Goal: Contribute content: Contribute content

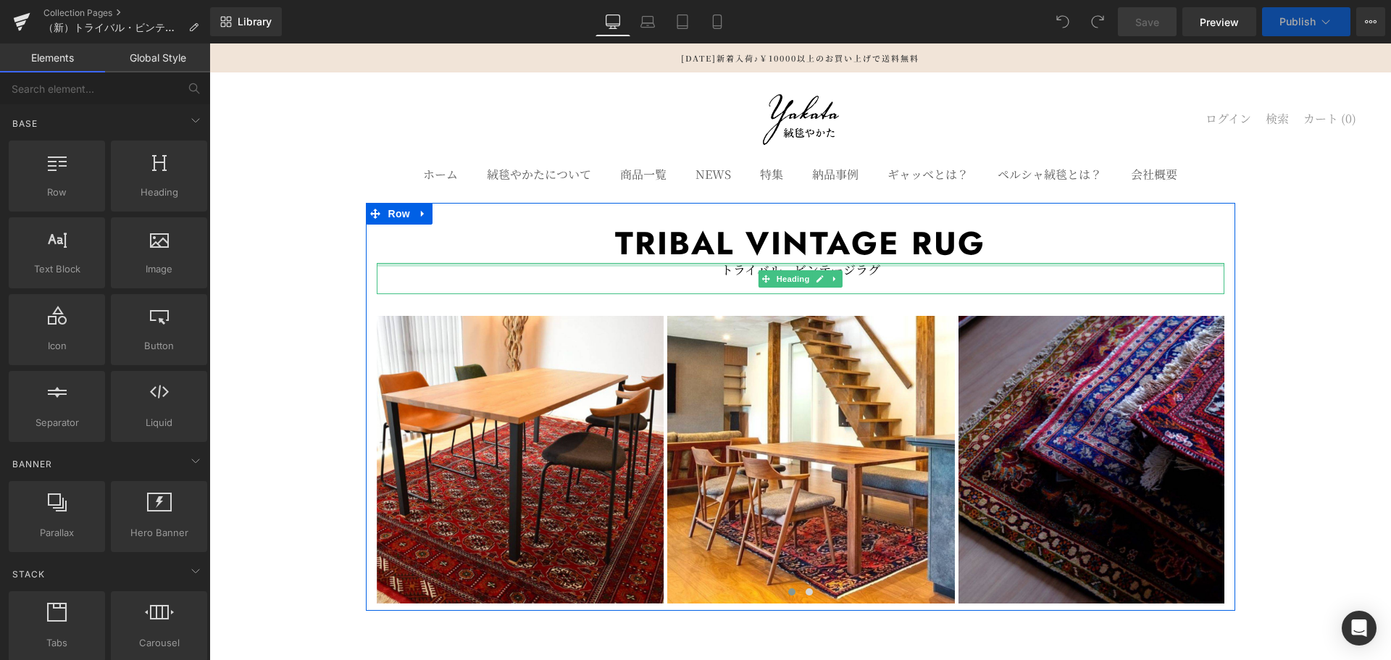
click at [856, 266] on div at bounding box center [801, 265] width 848 height 4
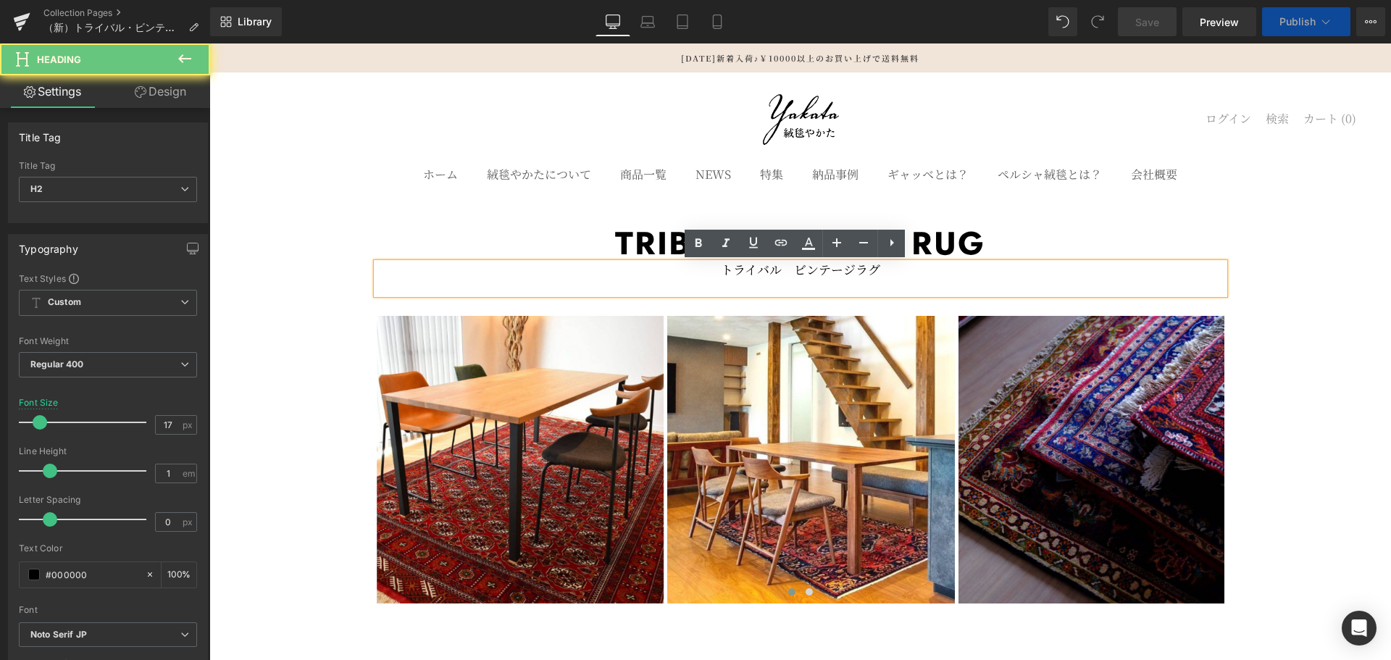
click at [809, 275] on h2 "トライバル　ビンテージラグ" at bounding box center [801, 269] width 848 height 12
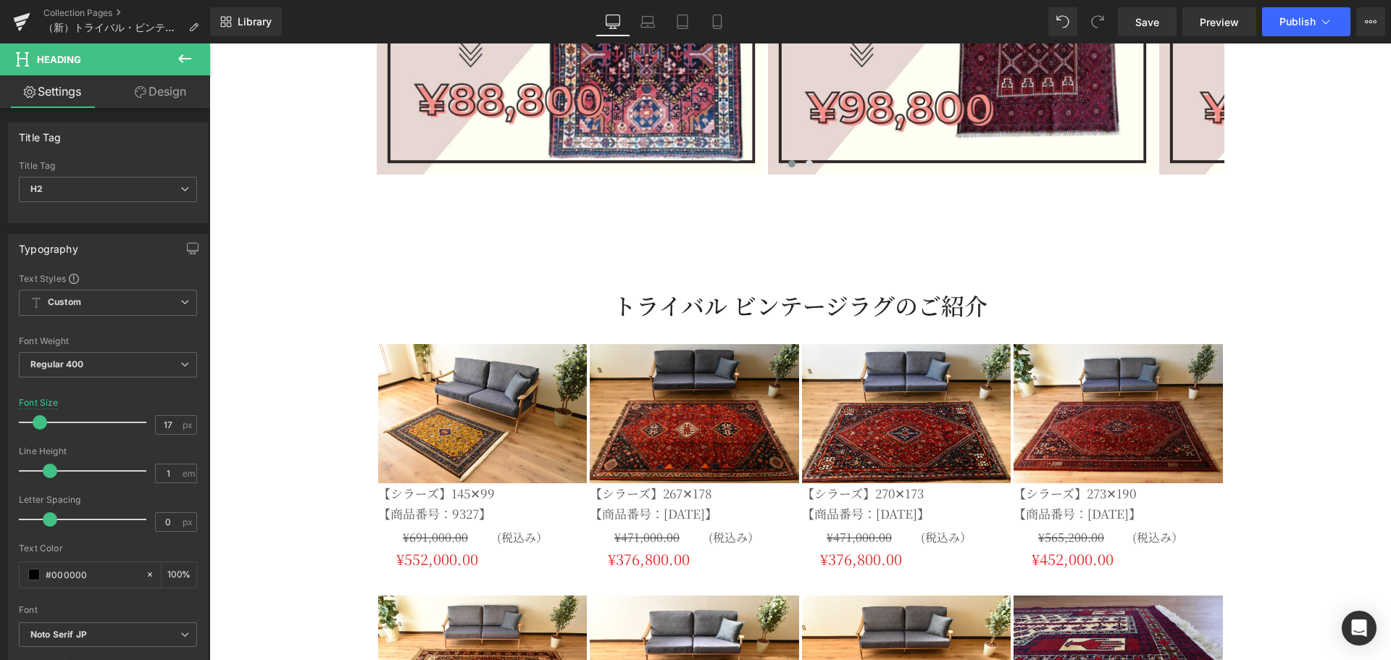
scroll to position [1208, 0]
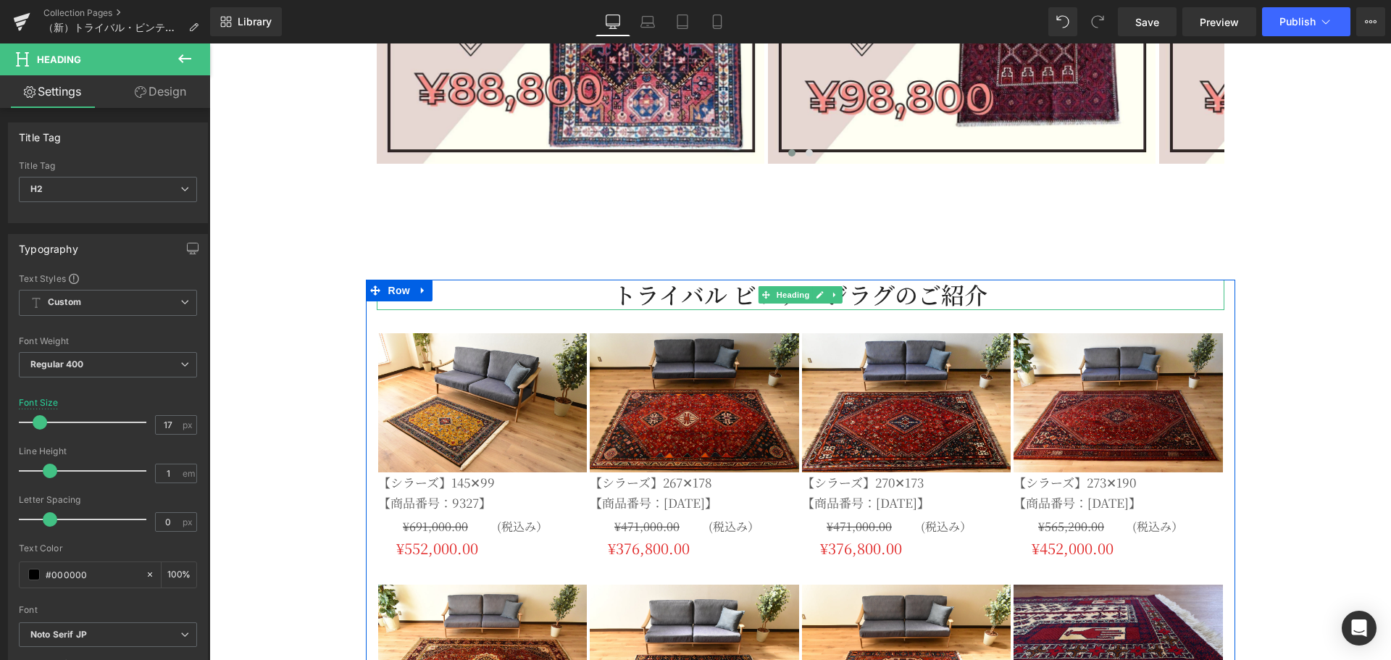
click at [747, 296] on h2 "トライバル ビンテージラグのご紹介" at bounding box center [801, 295] width 848 height 30
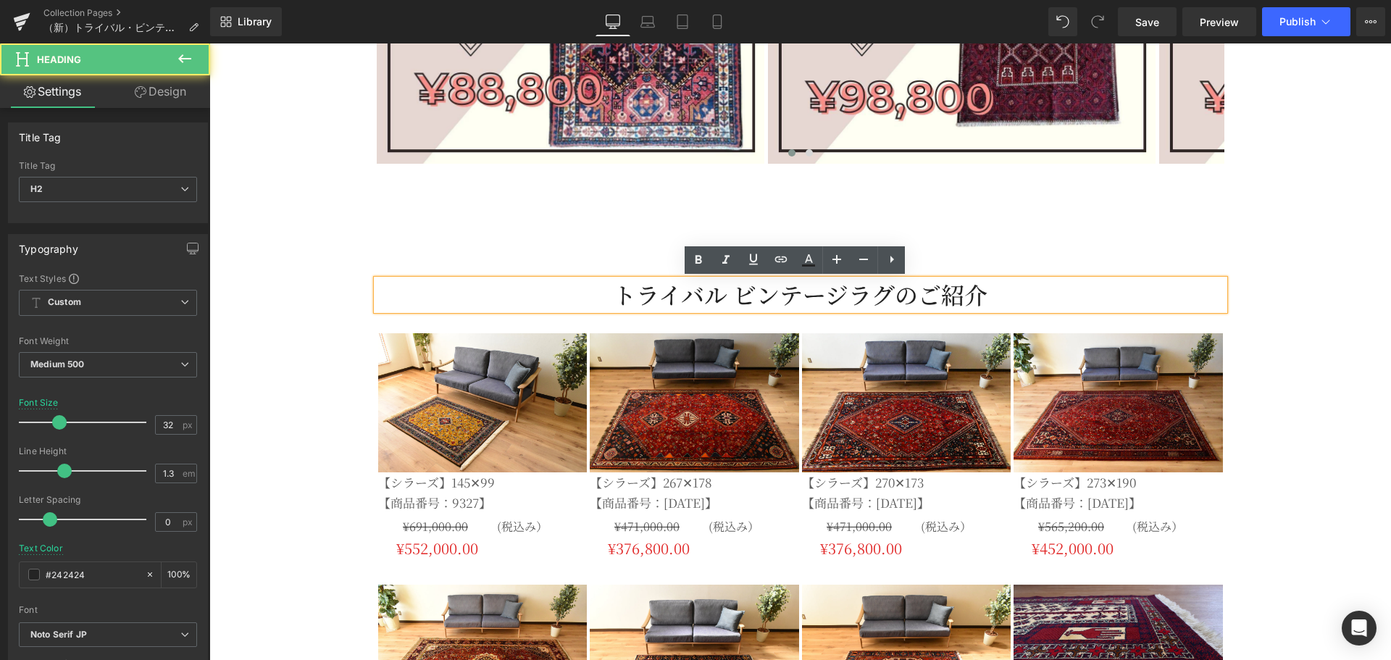
click at [753, 294] on h2 "トライバル ビンテージラグのご紹介" at bounding box center [801, 295] width 848 height 30
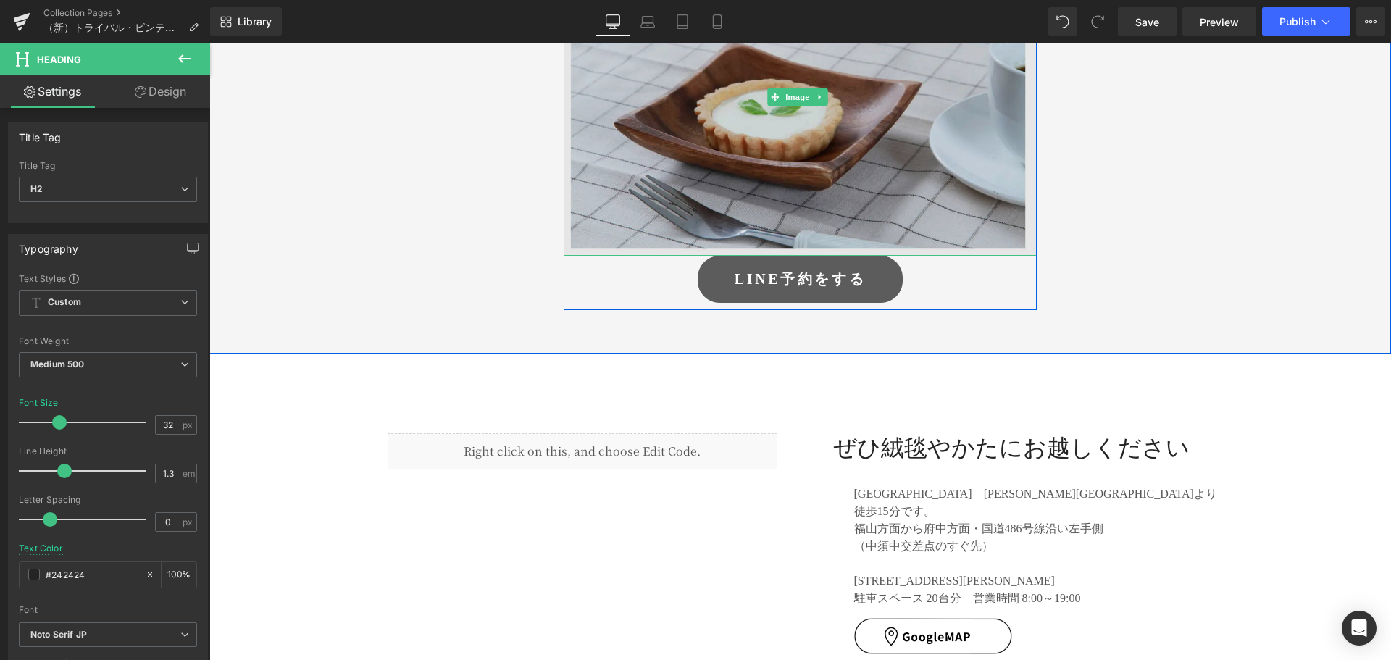
scroll to position [5589, 0]
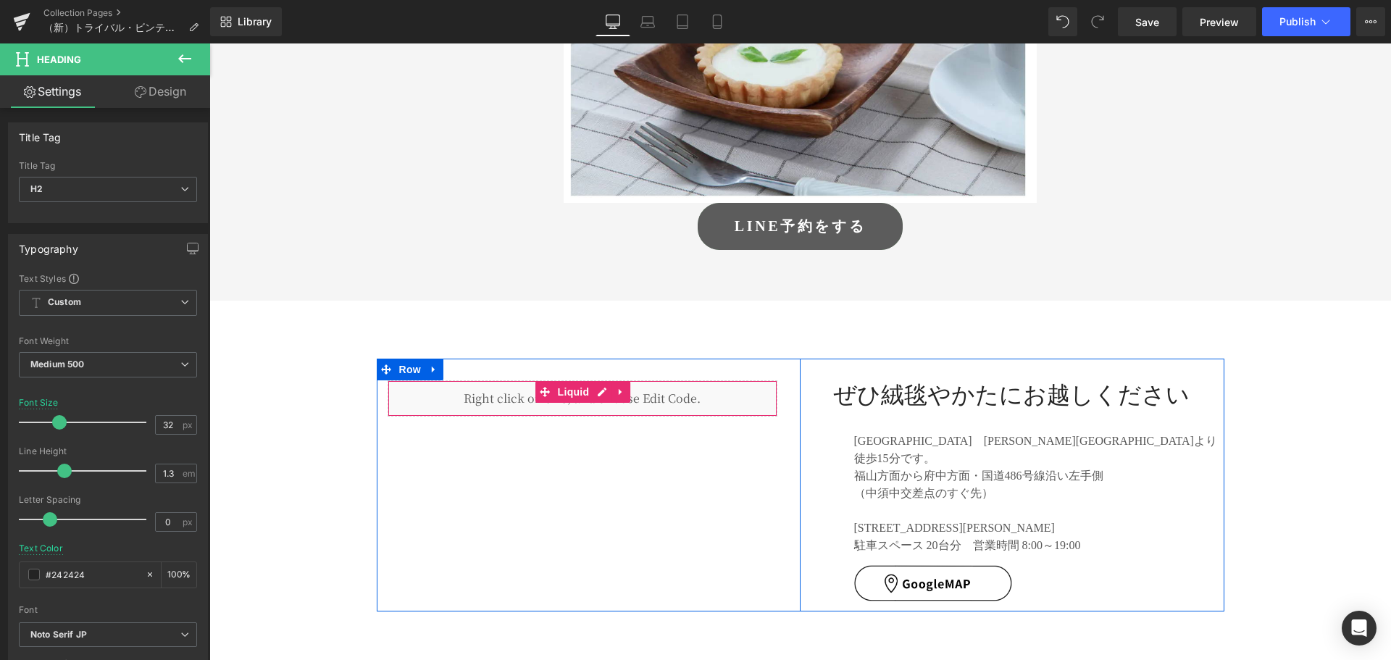
click at [686, 380] on div "Liquid" at bounding box center [583, 398] width 390 height 36
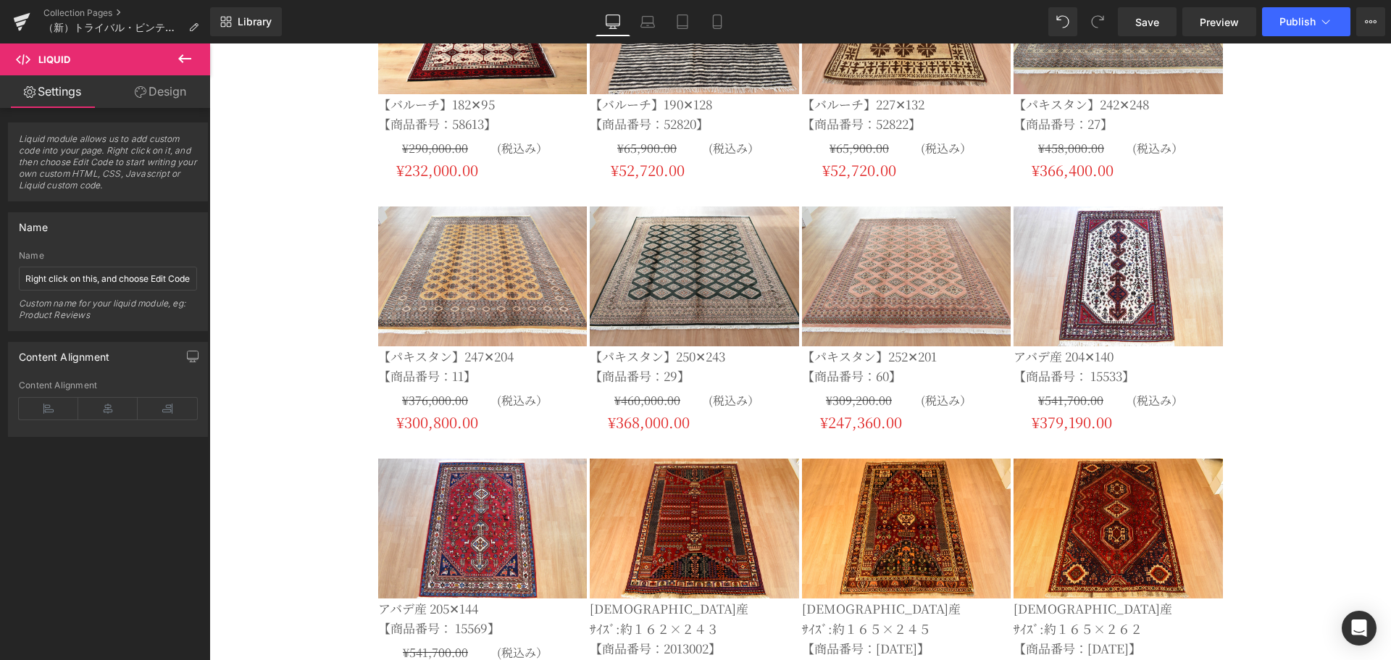
scroll to position [1967, 0]
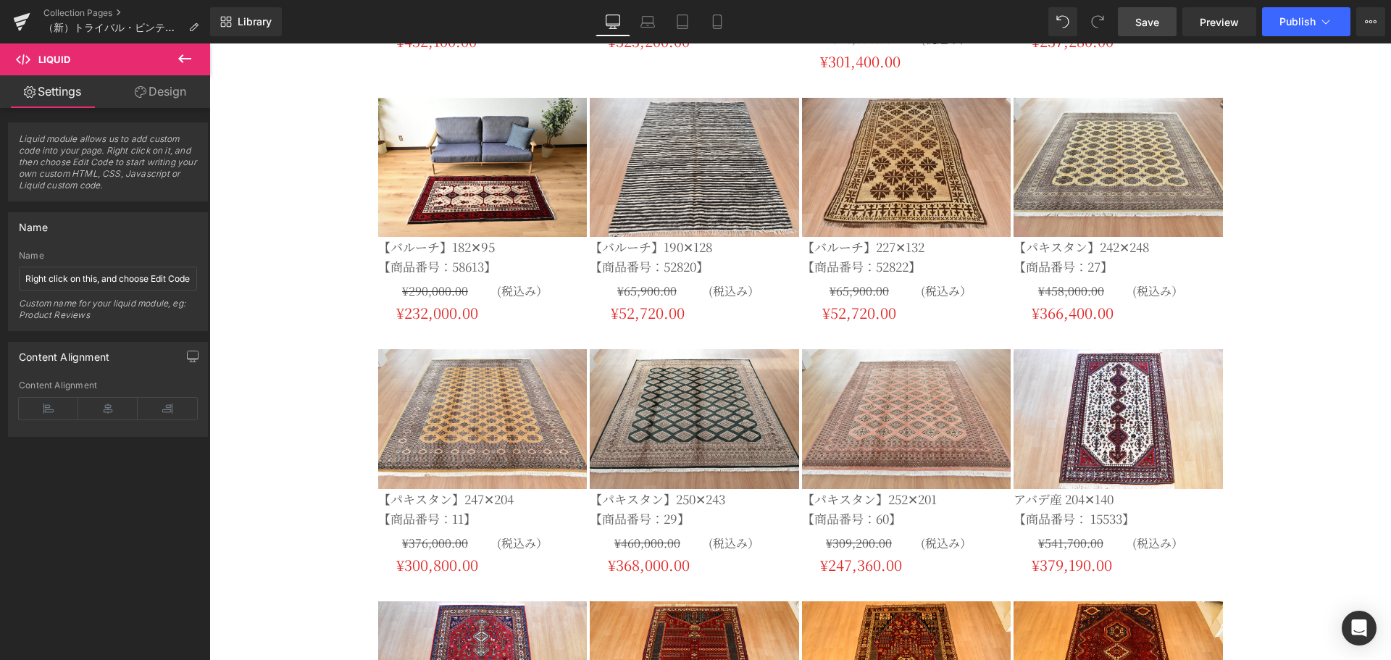
click at [1170, 22] on link "Save" at bounding box center [1147, 21] width 59 height 29
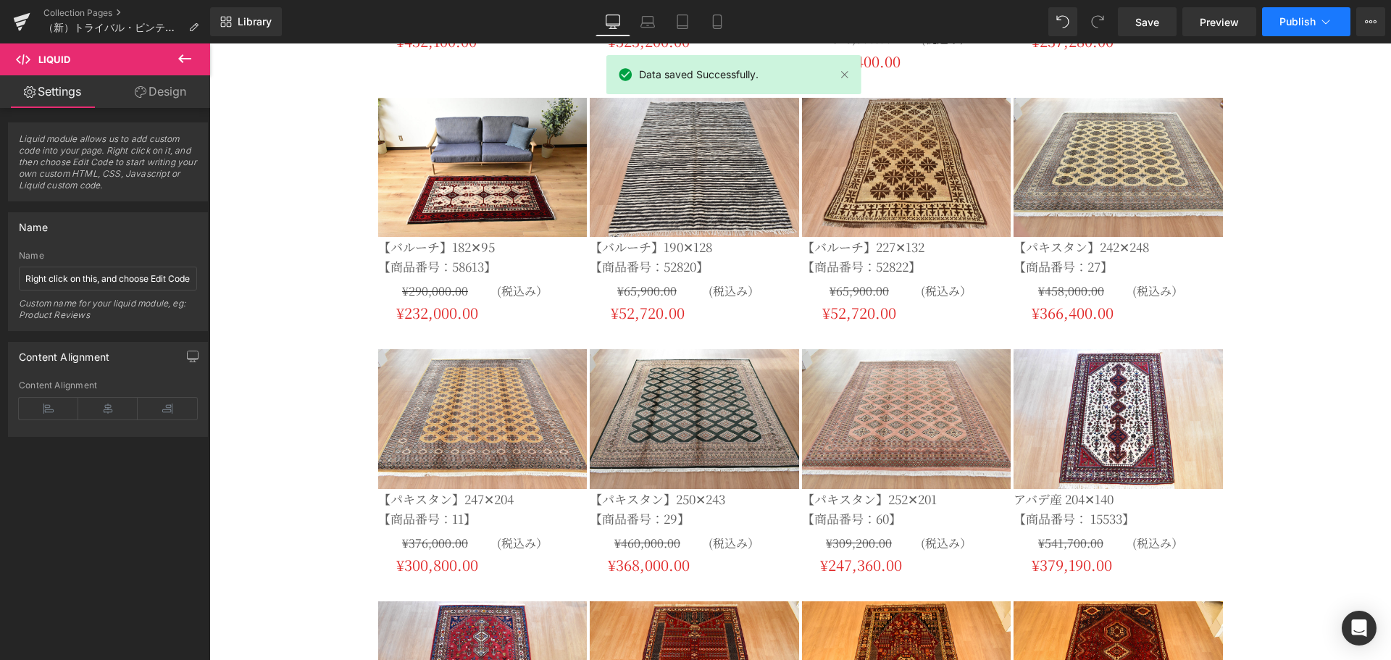
click at [1282, 20] on span "Publish" at bounding box center [1297, 22] width 36 height 12
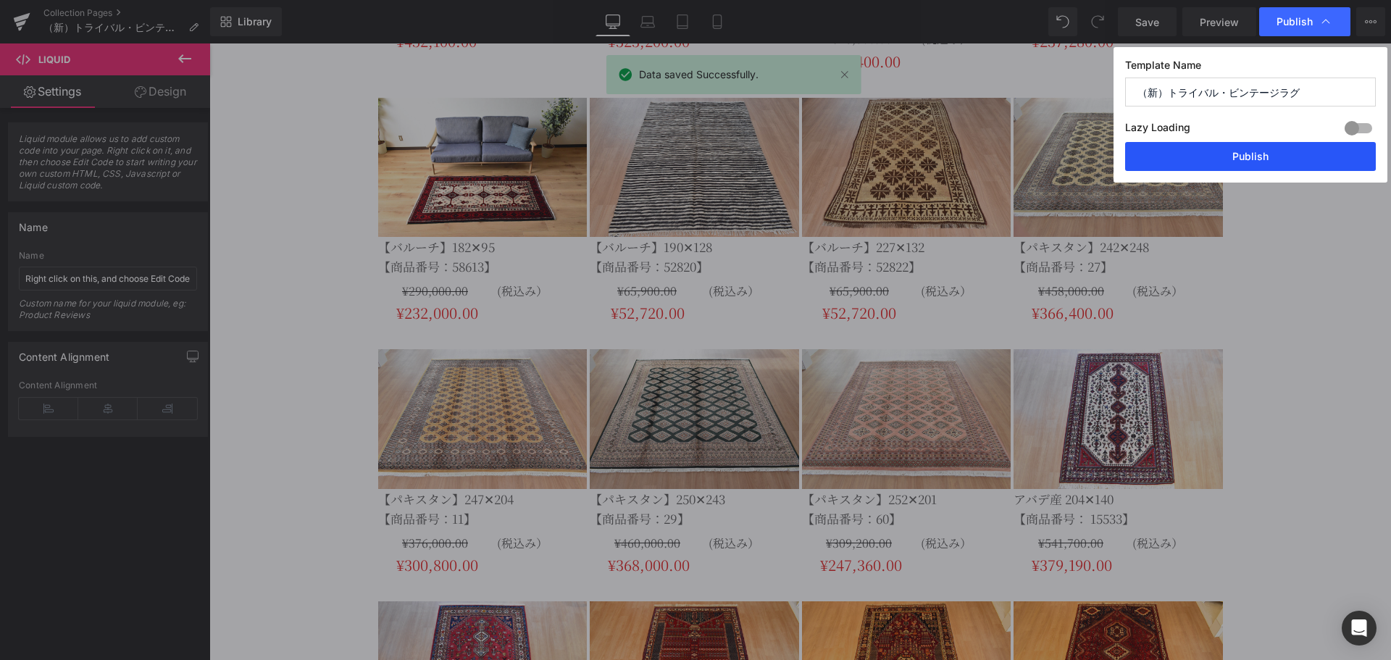
click at [1261, 156] on button "Publish" at bounding box center [1250, 156] width 251 height 29
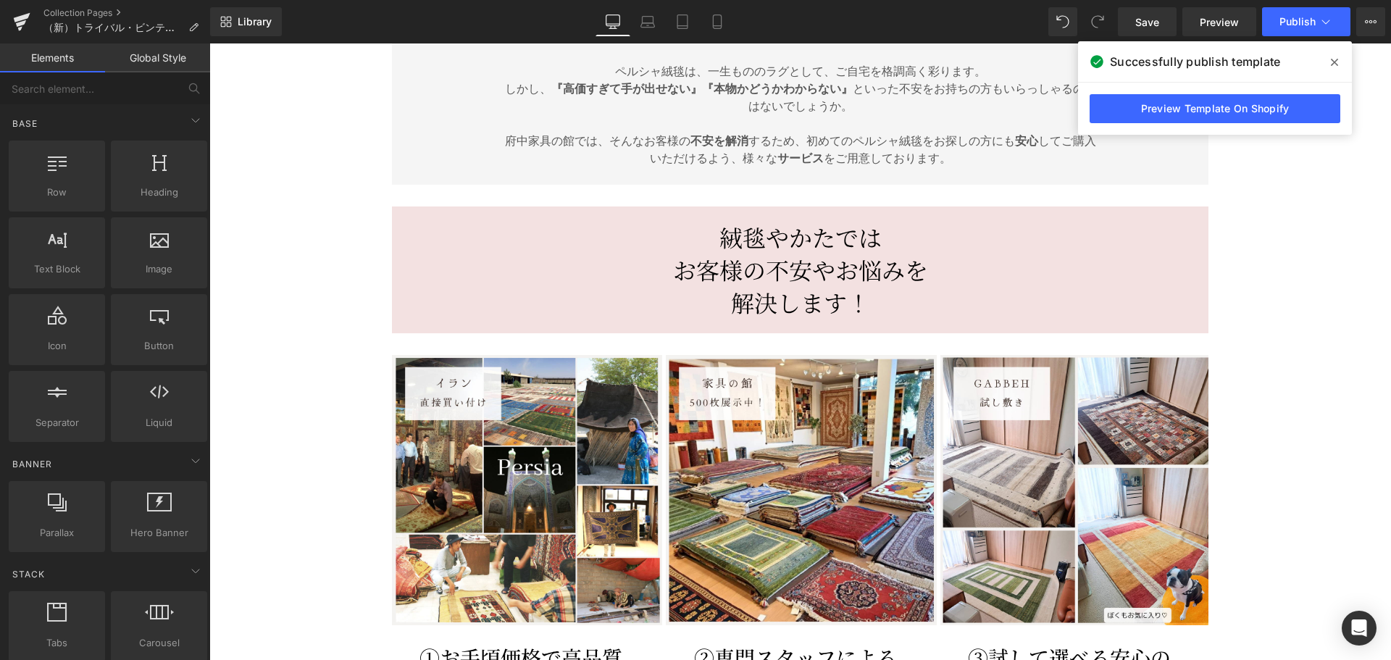
scroll to position [0, 0]
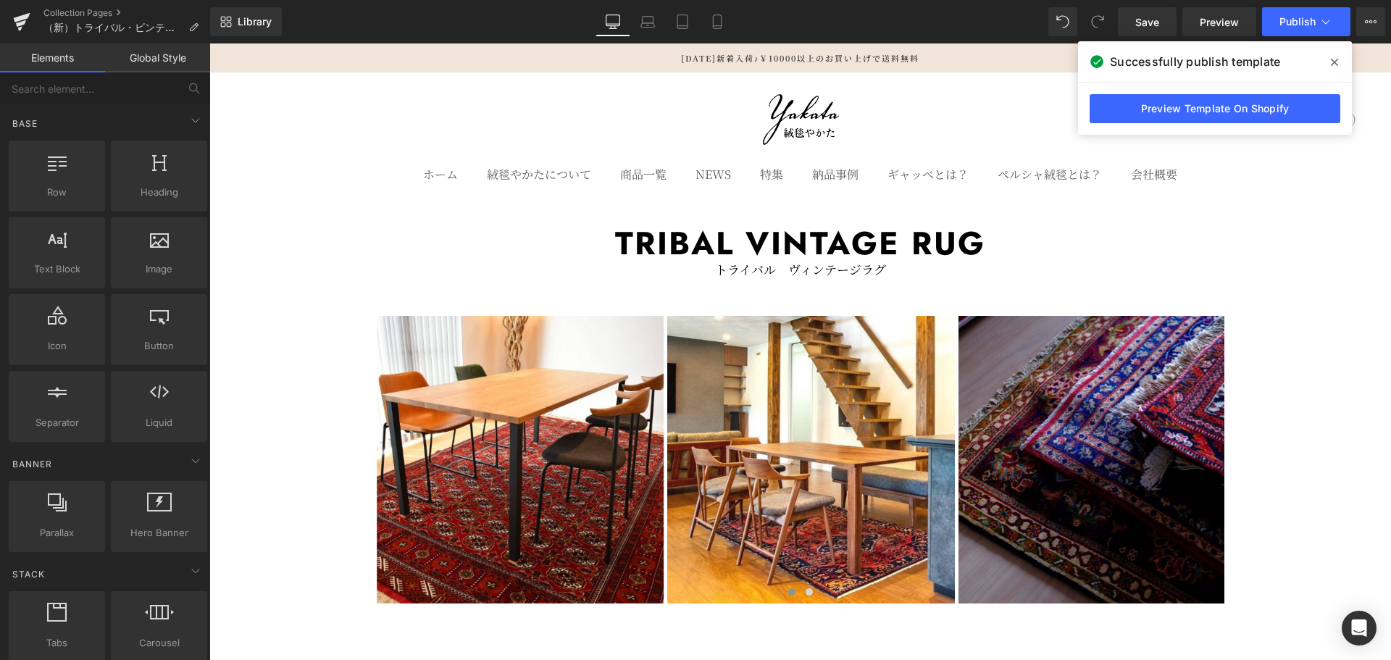
drag, startPoint x: 875, startPoint y: 482, endPoint x: 1048, endPoint y: 64, distance: 451.8
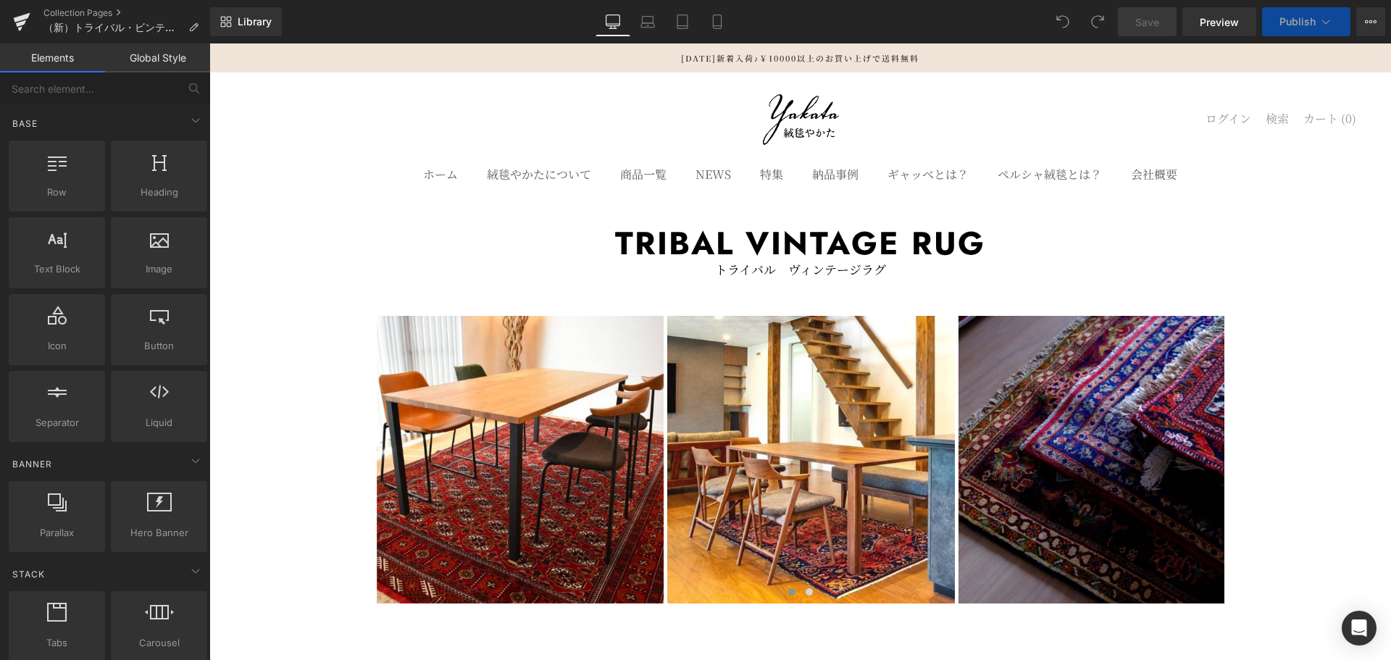
click at [116, 40] on div "Collection Pages （新）トライバル・ビンテージラグ" at bounding box center [105, 21] width 210 height 43
click at [143, 28] on span "（新）トライバル・ビンテージラグ" at bounding box center [112, 28] width 139 height 12
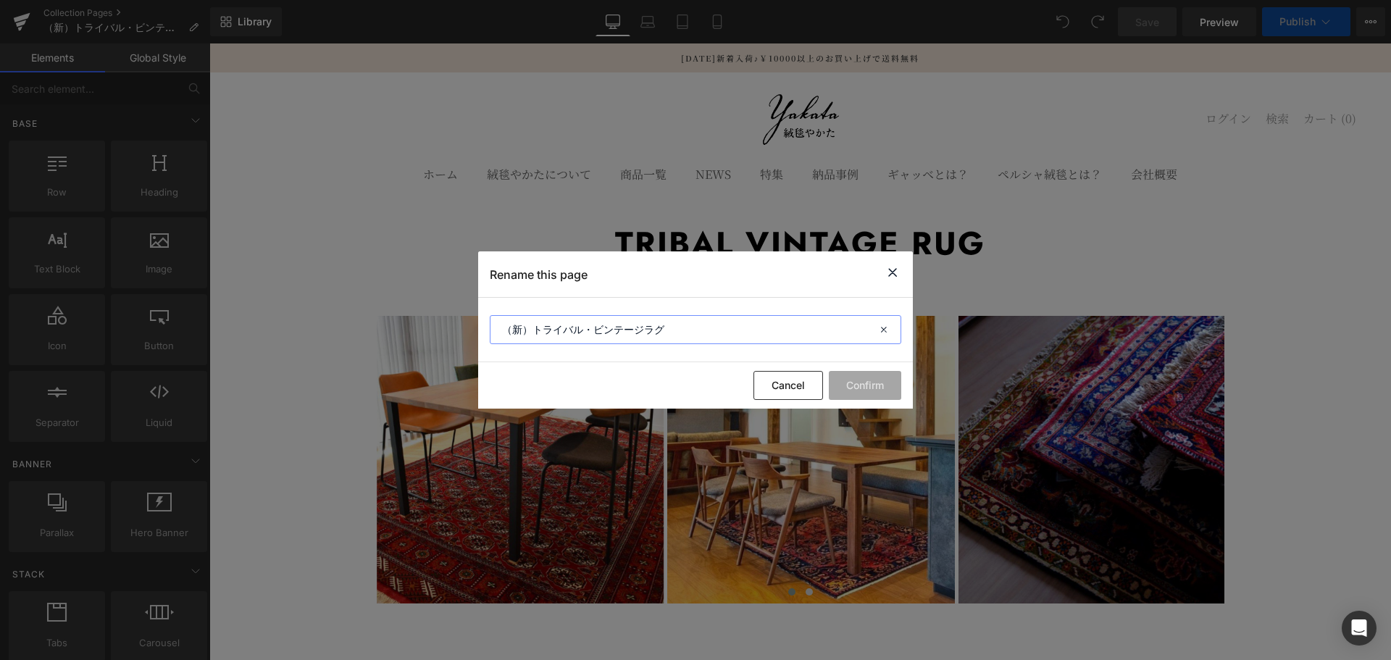
click at [606, 329] on input "（新）トライバル・ビンテージラグ" at bounding box center [696, 329] width 412 height 29
type input "（新）トライバル・ヴィンテージラグ"
click at [867, 386] on button "Confirm" at bounding box center [865, 385] width 72 height 29
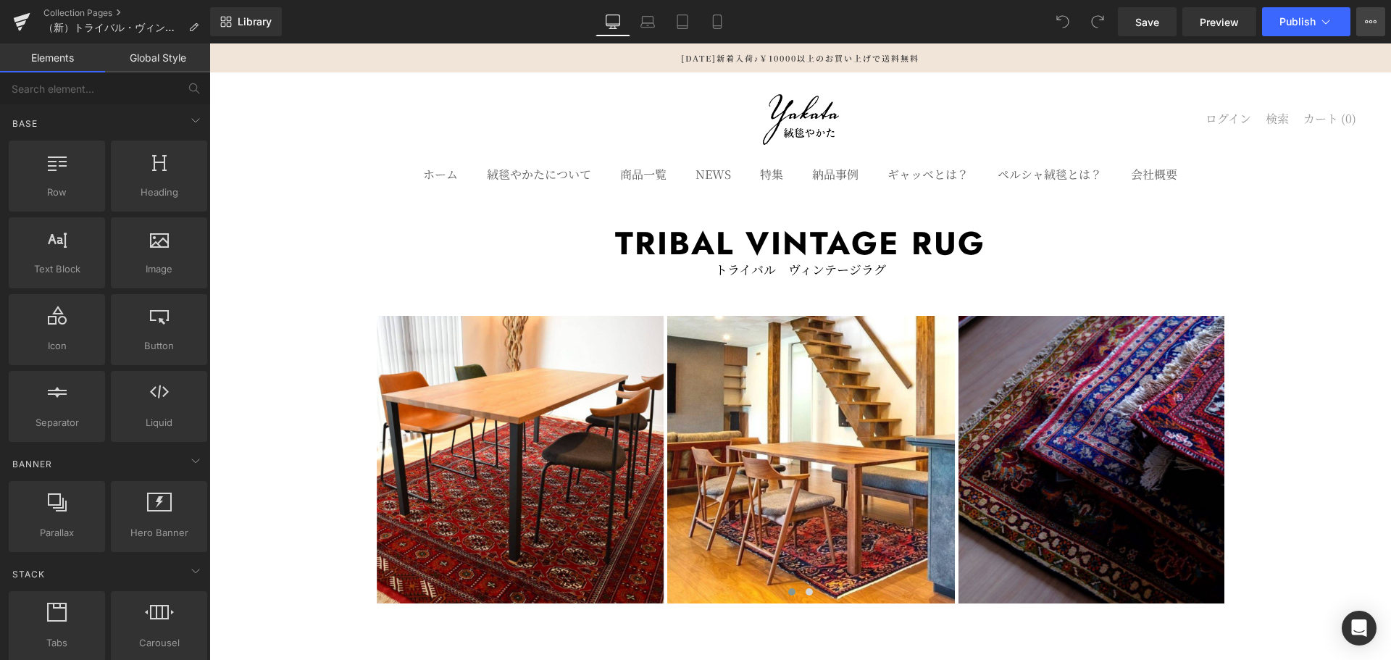
click at [1380, 13] on button "View Live Page View with current Template Save Template to Library Schedule Pub…" at bounding box center [1370, 21] width 29 height 29
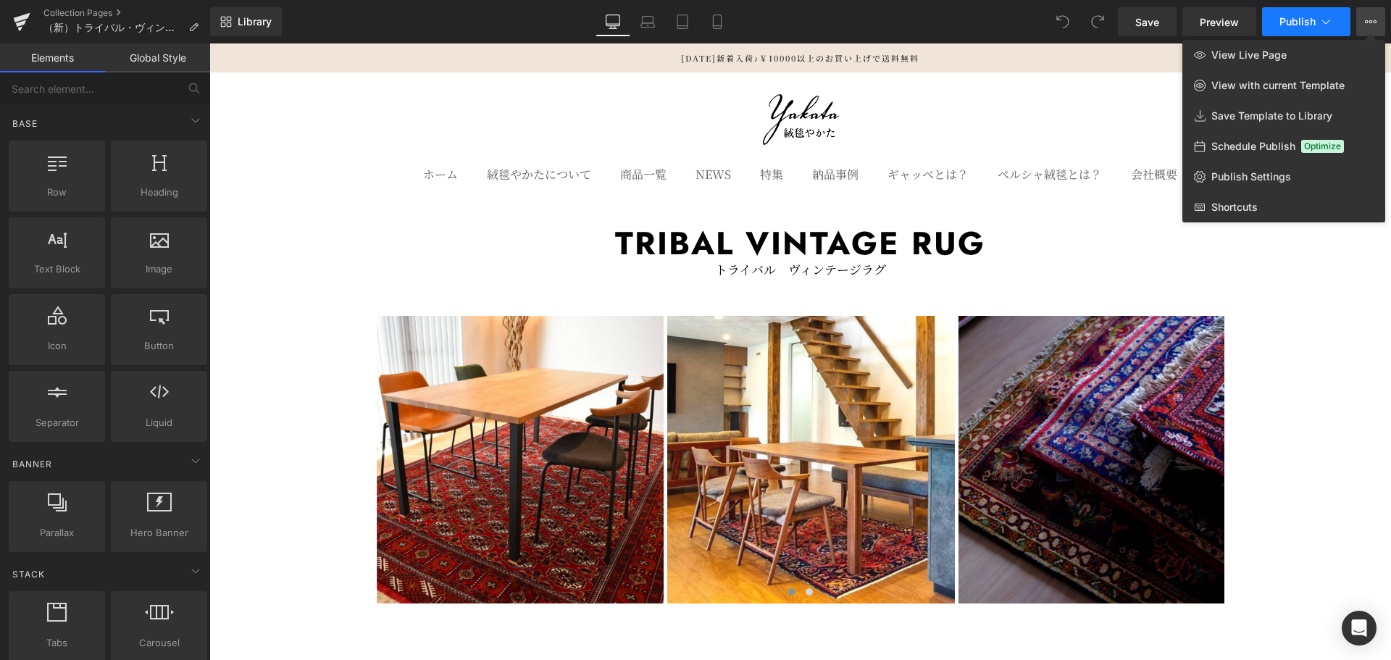
click at [1311, 12] on button "Publish" at bounding box center [1306, 21] width 88 height 29
